Goal: Information Seeking & Learning: Learn about a topic

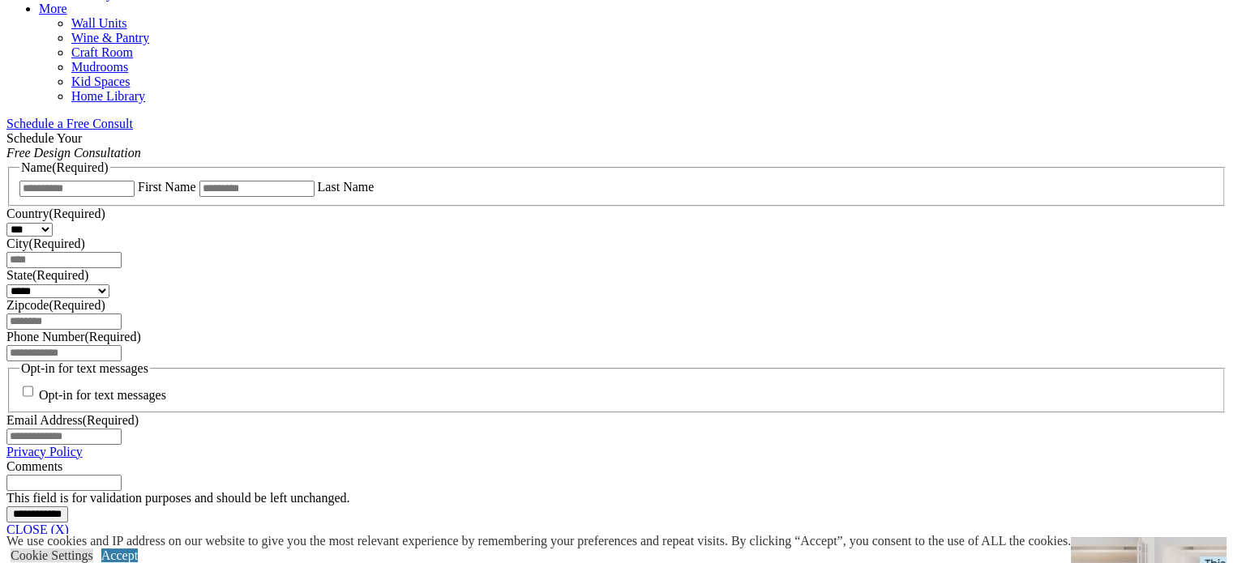
scroll to position [1054, 0]
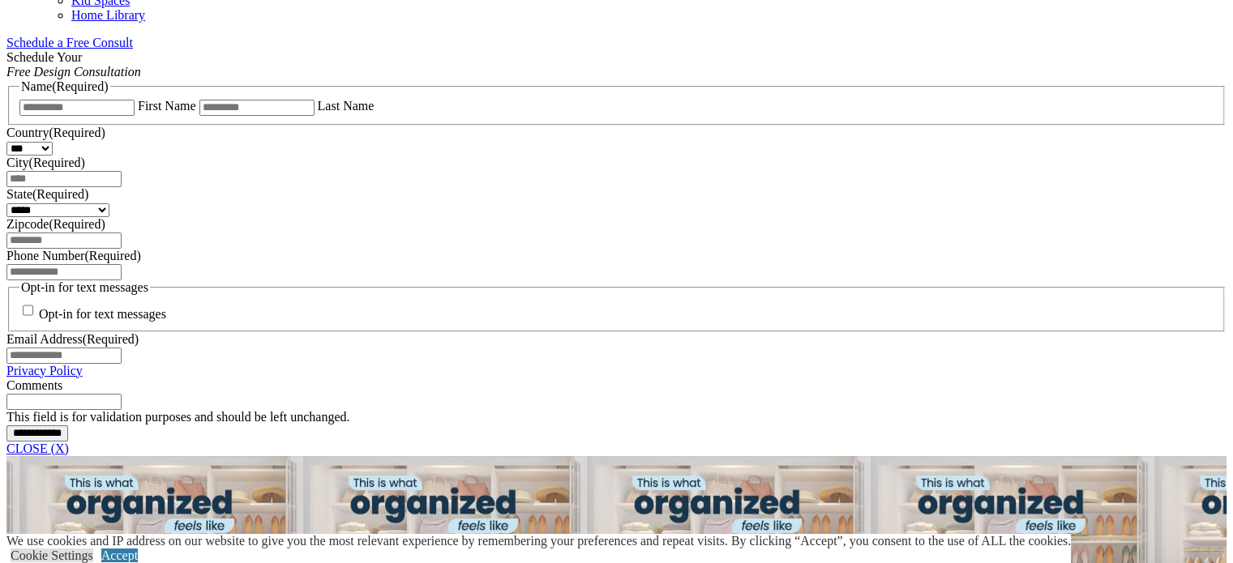
click at [133, 49] on span "Schedule a Free Consult (opens a dropdown menu)" at bounding box center [133, 43] width 0 height 14
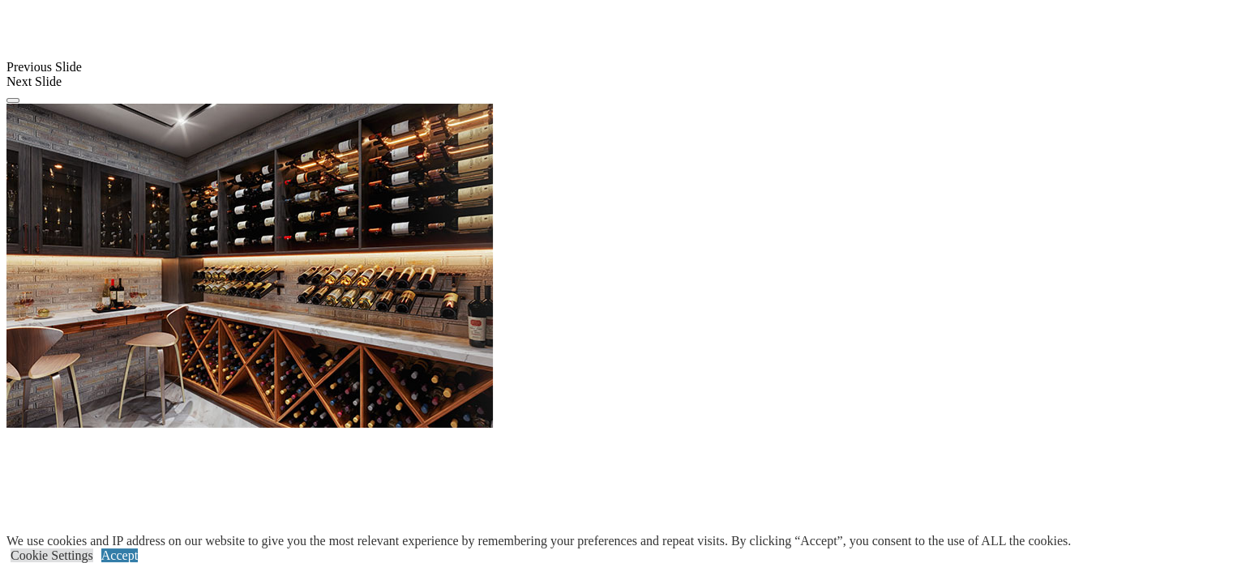
scroll to position [1378, 0]
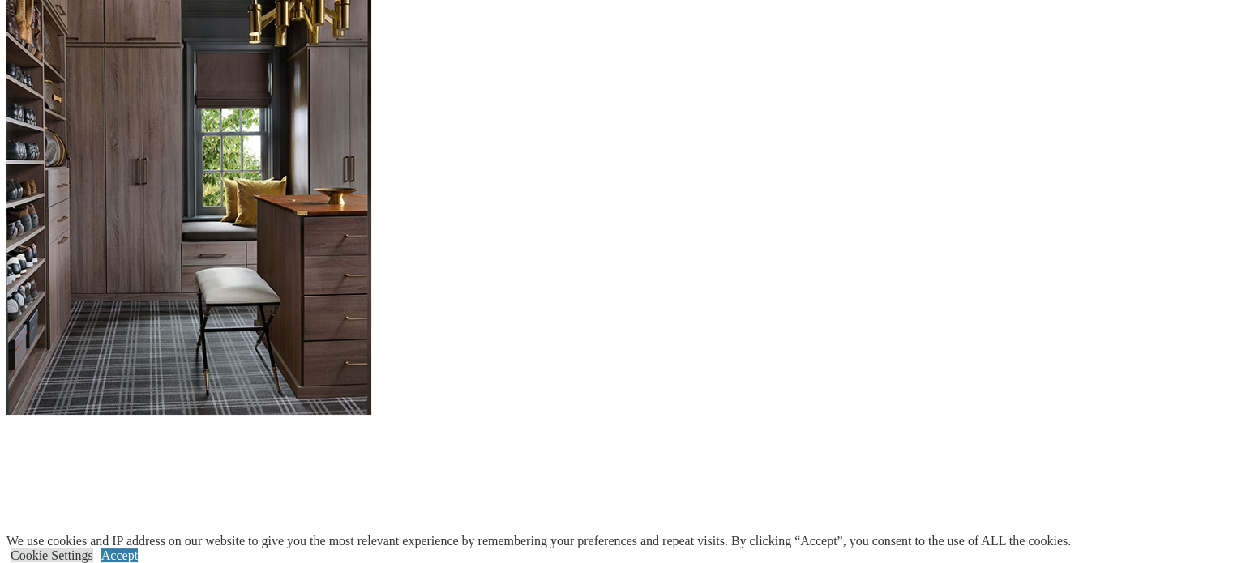
scroll to position [1621, 0]
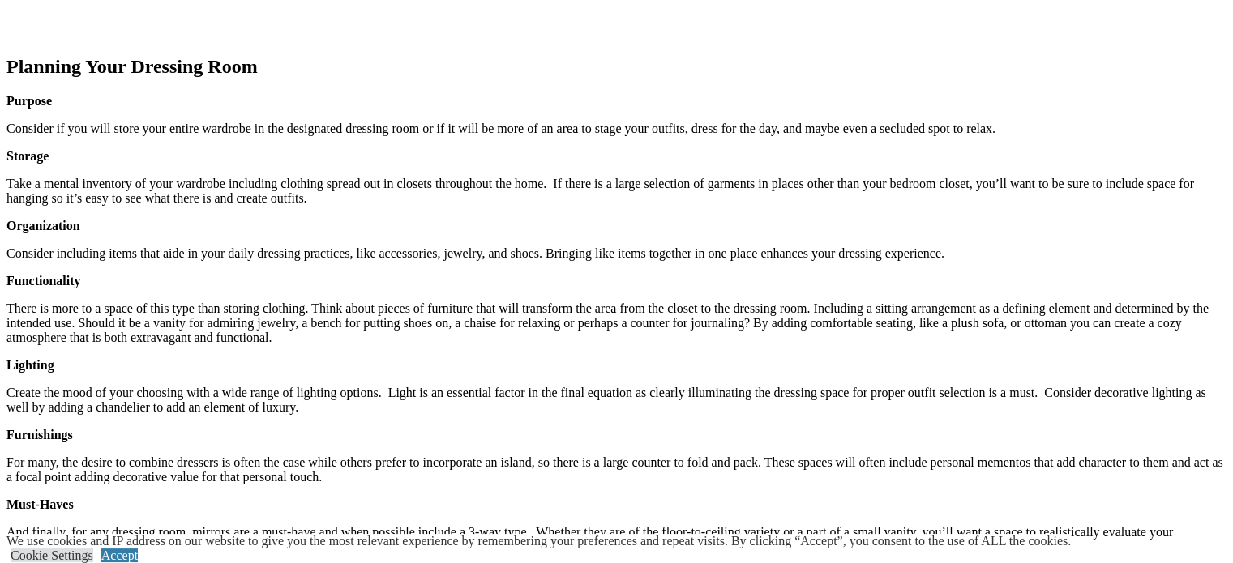
scroll to position [2108, 0]
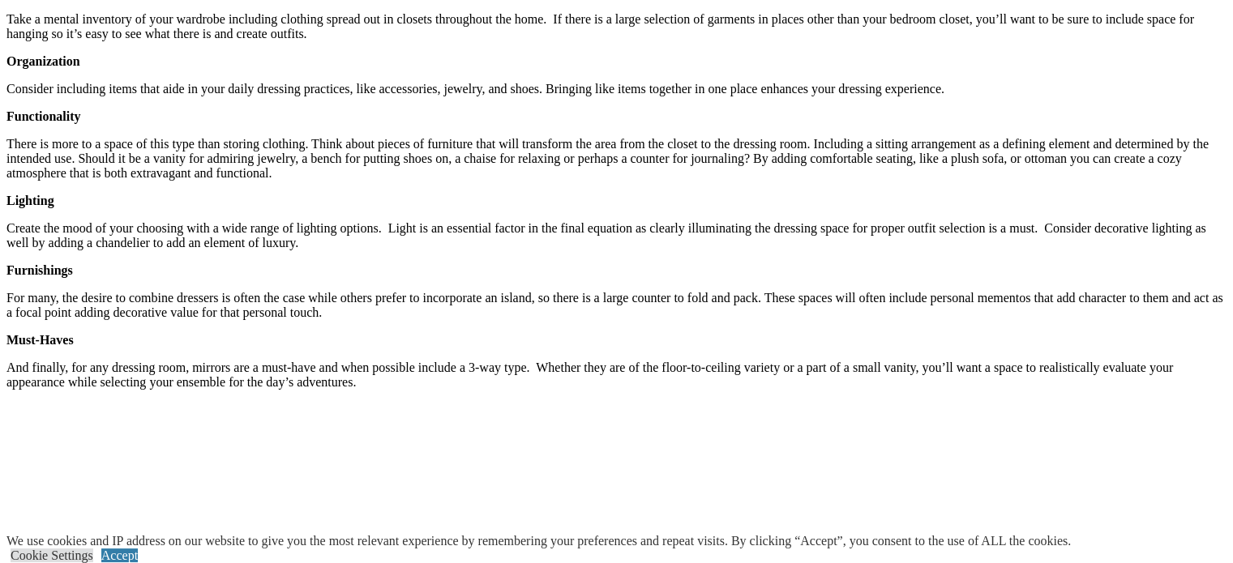
scroll to position [2270, 0]
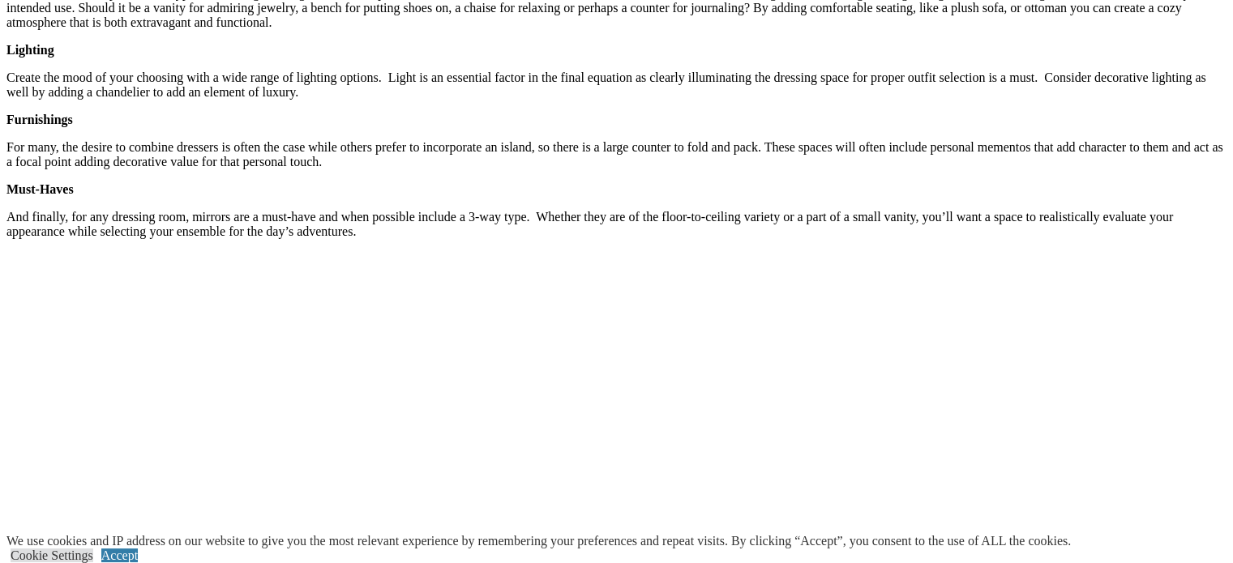
scroll to position [2007, 0]
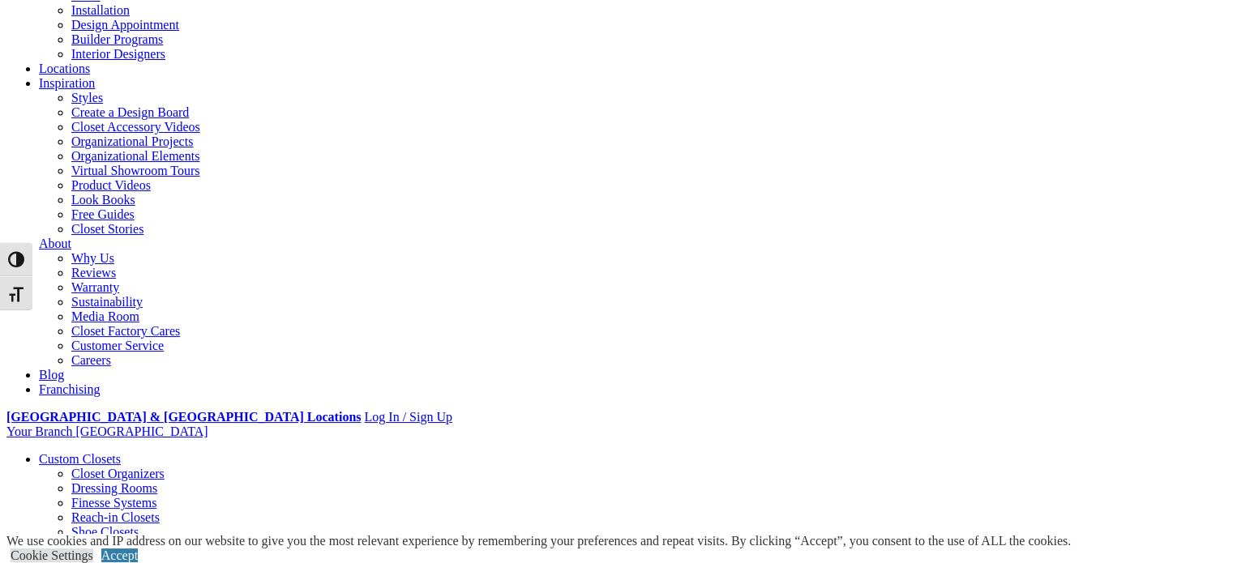
click at [103, 91] on link "Styles" at bounding box center [87, 98] width 32 height 14
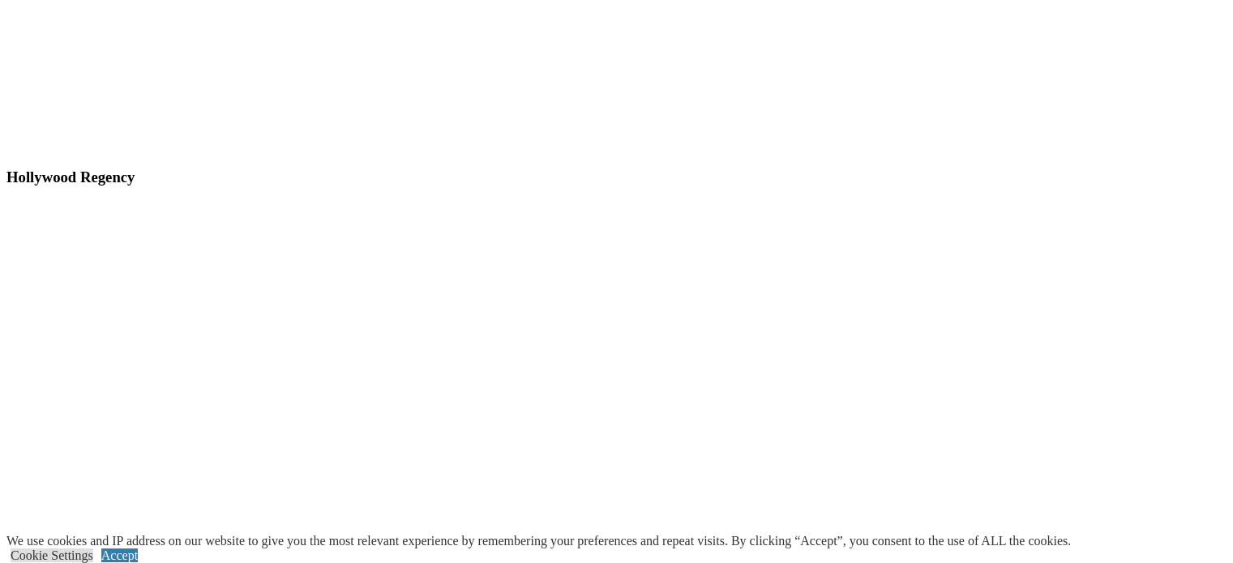
scroll to position [8697, 0]
